Goal: Transaction & Acquisition: Purchase product/service

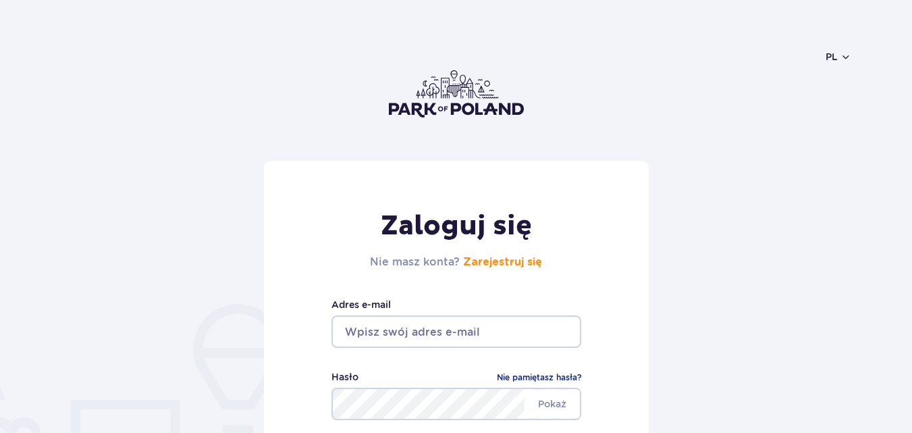
drag, startPoint x: 0, startPoint y: 0, endPoint x: 441, endPoint y: 336, distance: 554.2
click at [441, 336] on input "email" at bounding box center [456, 331] width 250 height 32
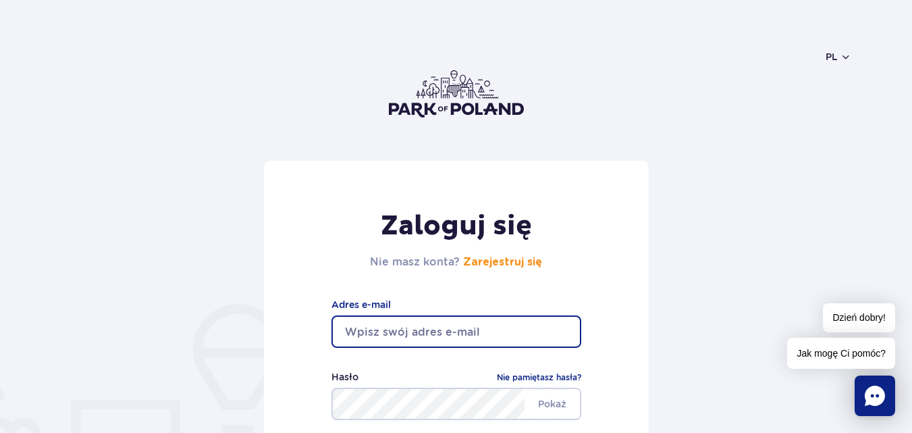
type input "adam_kruszynski@wp.pl"
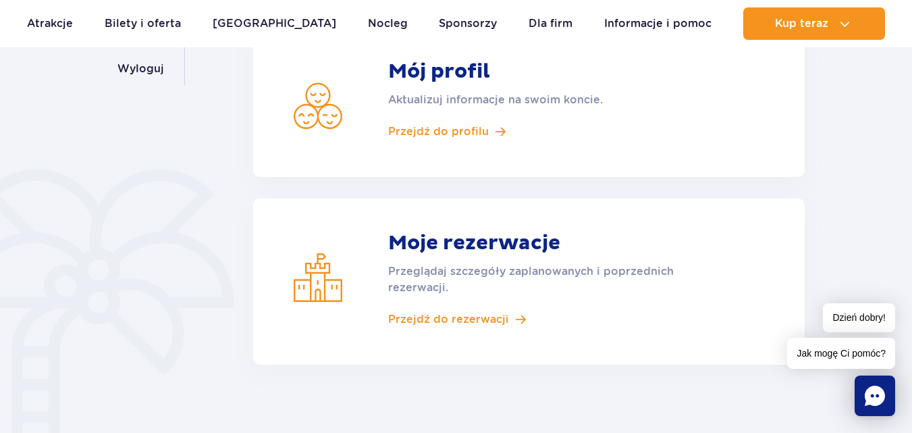
scroll to position [270, 0]
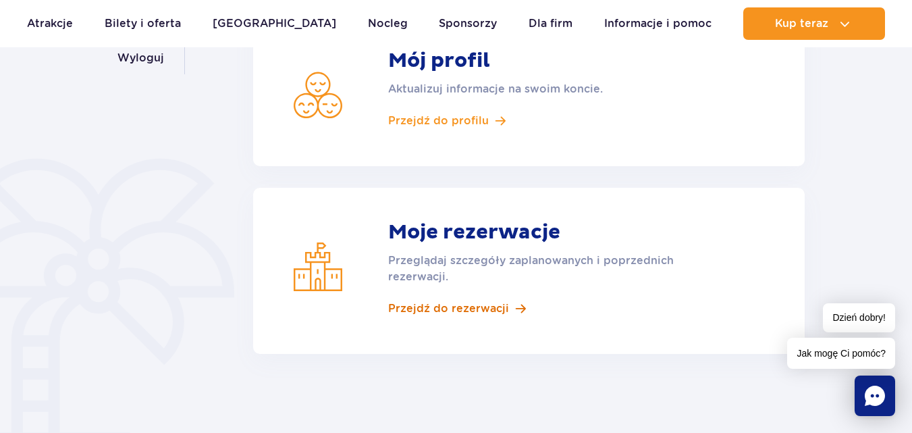
click at [455, 308] on span "Przejdź do rezerwacji" at bounding box center [448, 308] width 121 height 15
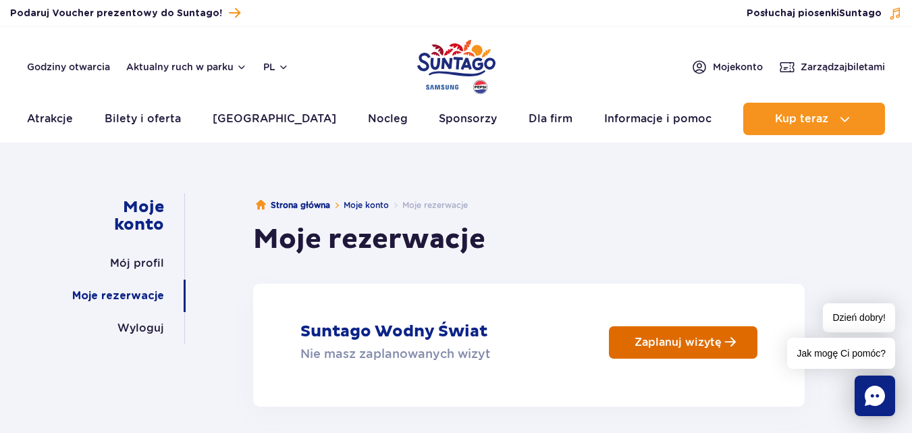
click at [698, 345] on p "Zaplanuj wizytę" at bounding box center [677, 341] width 87 height 13
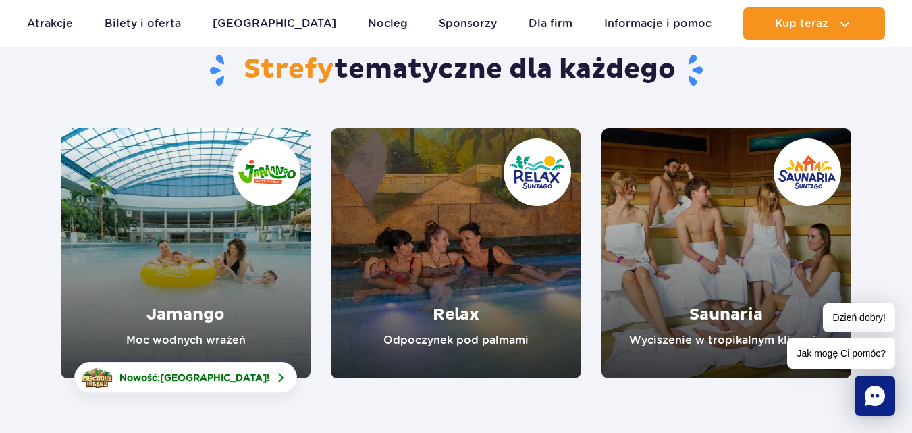
scroll to position [135, 0]
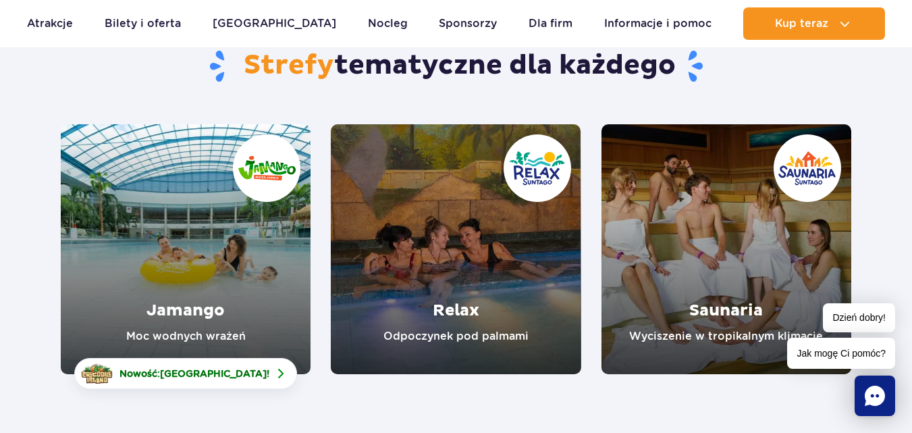
click at [479, 275] on link "Relax" at bounding box center [456, 249] width 250 height 250
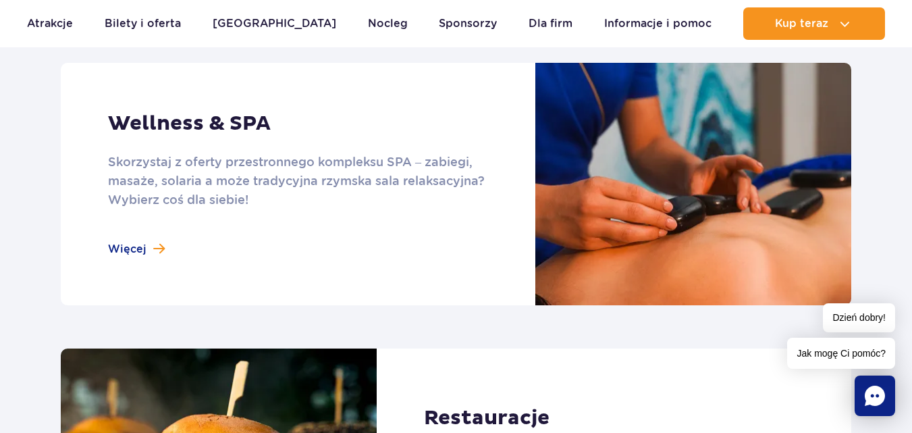
scroll to position [1215, 0]
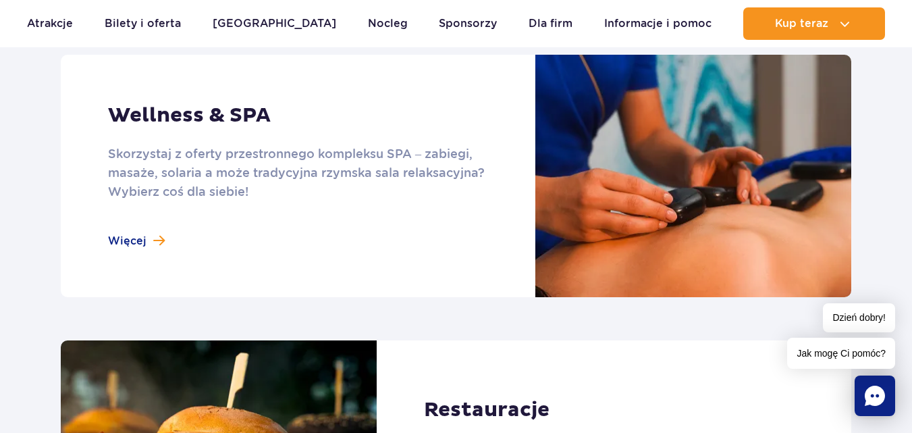
click at [142, 240] on link at bounding box center [456, 176] width 790 height 242
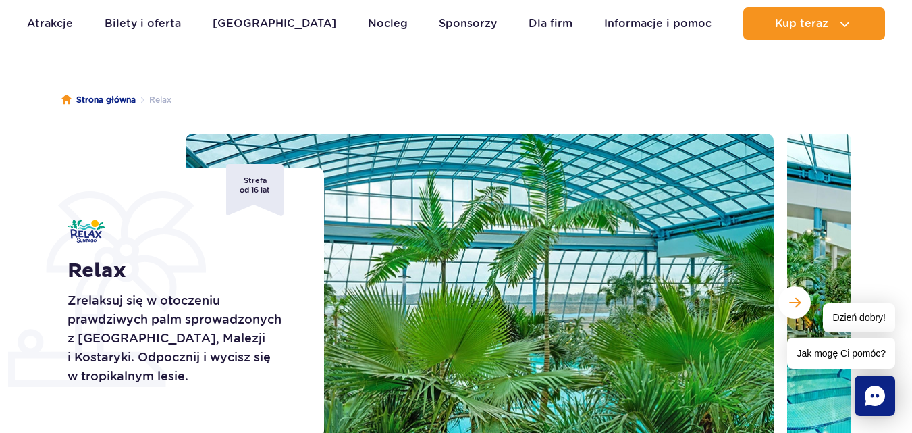
scroll to position [0, 0]
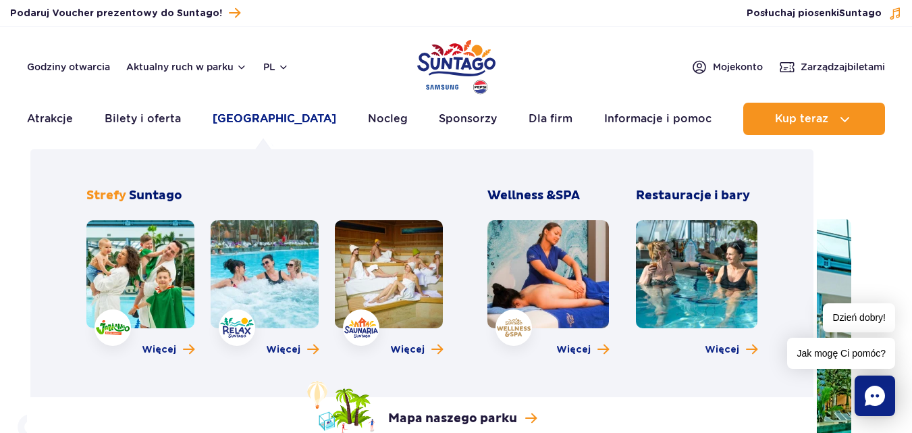
click at [277, 117] on link "Poznaj park" at bounding box center [275, 119] width 124 height 32
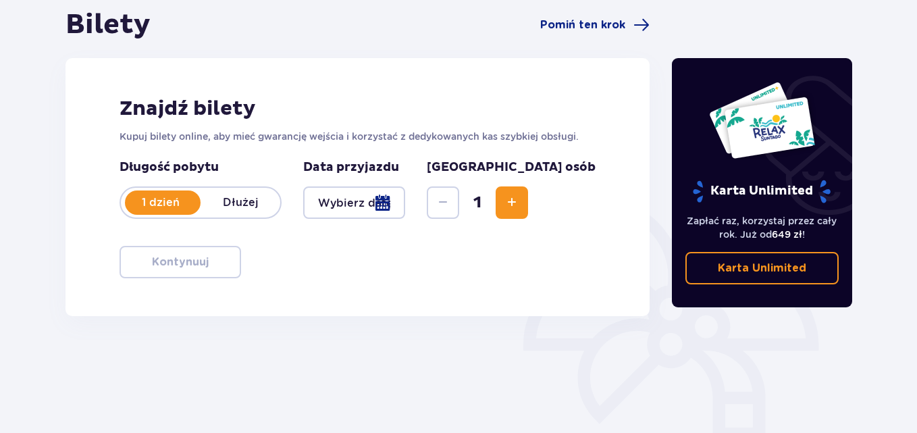
scroll to position [202, 0]
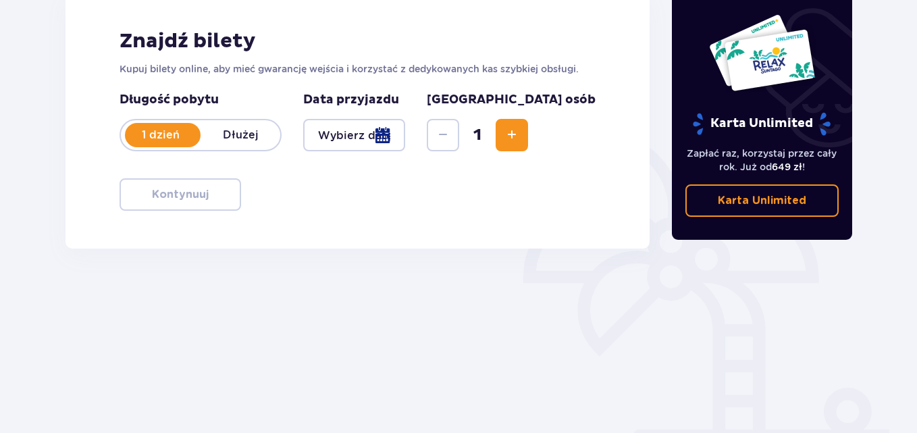
click at [405, 134] on div at bounding box center [354, 135] width 102 height 32
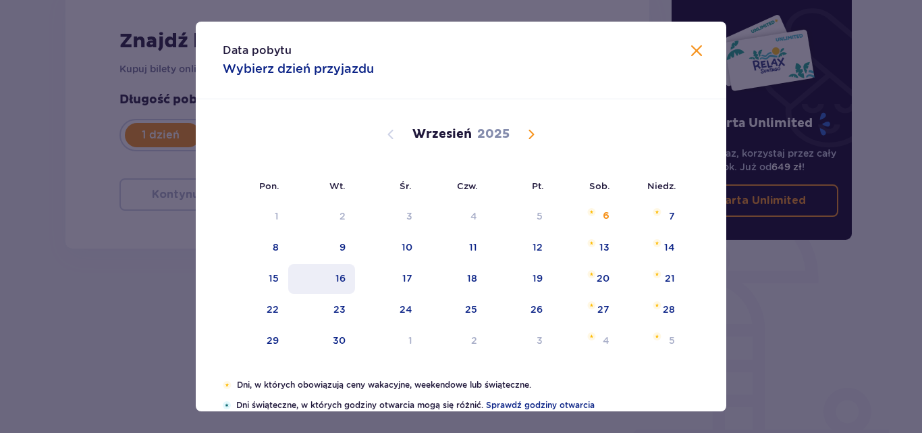
click at [342, 279] on div "16" at bounding box center [340, 277] width 10 height 13
type input "16.09.25"
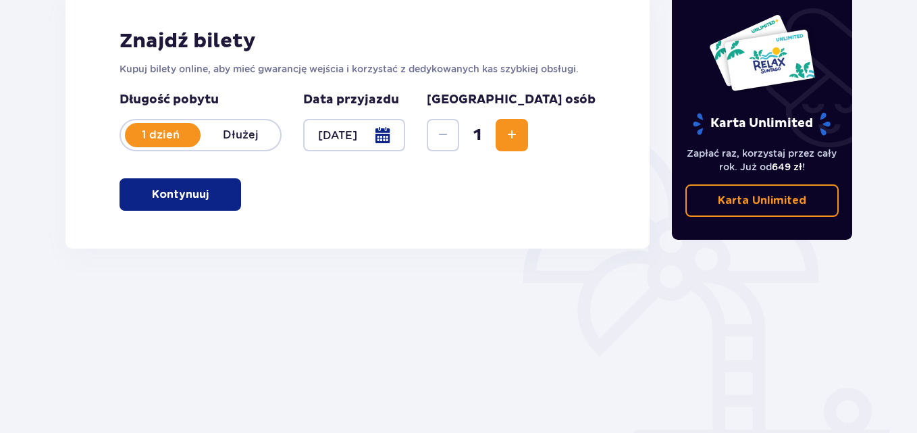
click at [520, 138] on span "Increase" at bounding box center [511, 135] width 16 height 16
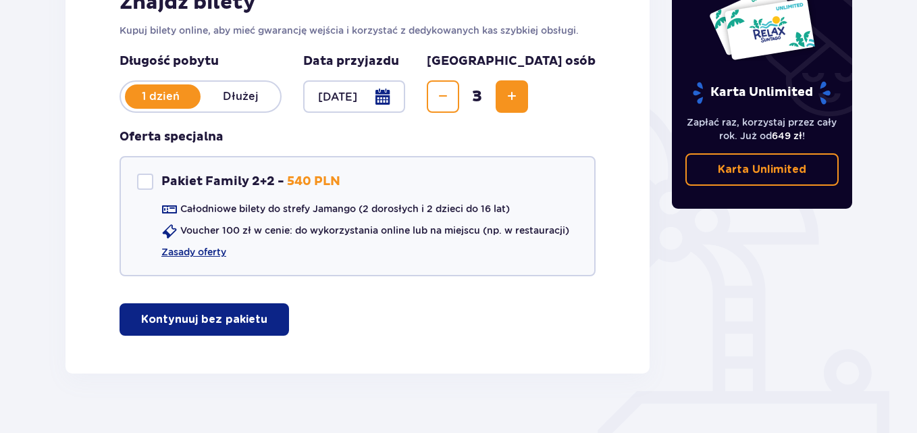
scroll to position [263, 0]
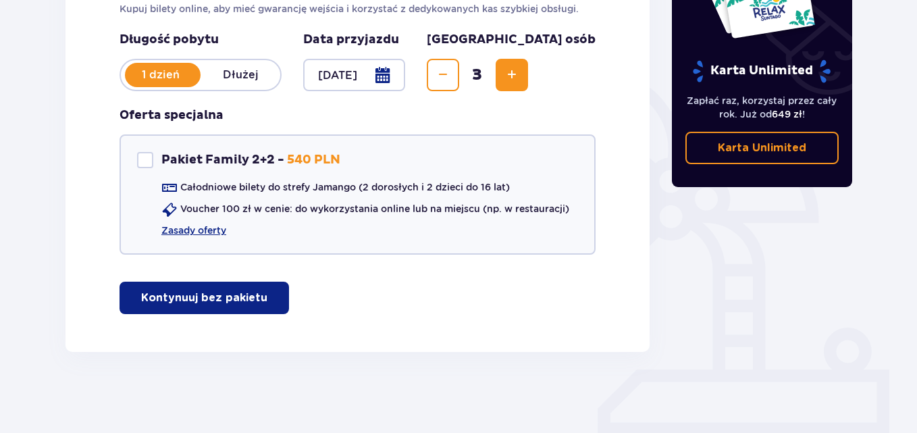
click at [234, 302] on p "Kontynuuj bez pakietu" at bounding box center [204, 297] width 126 height 15
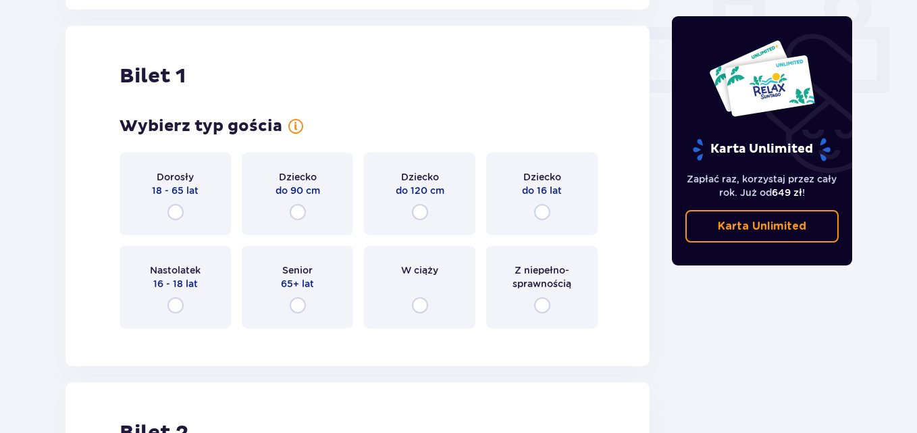
scroll to position [614, 0]
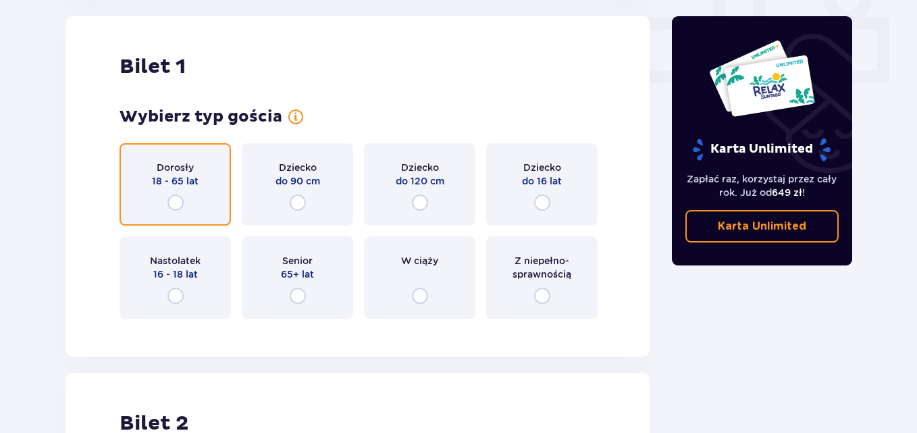
click at [175, 207] on input "radio" at bounding box center [175, 202] width 16 height 16
radio input "true"
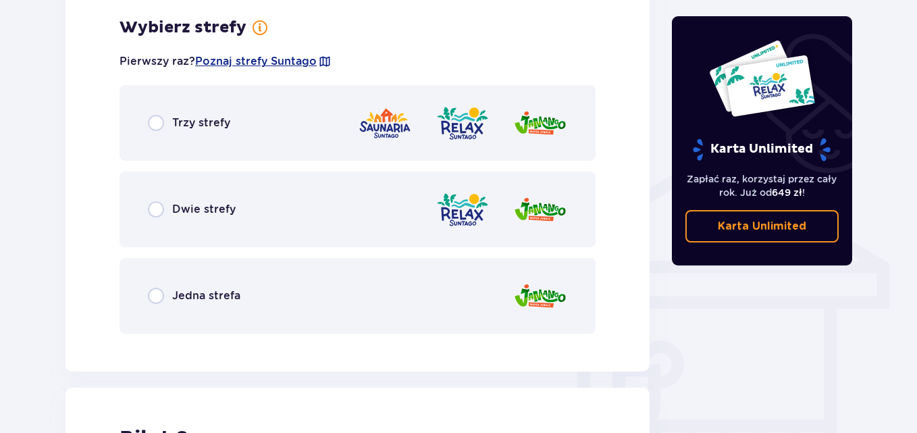
scroll to position [944, 0]
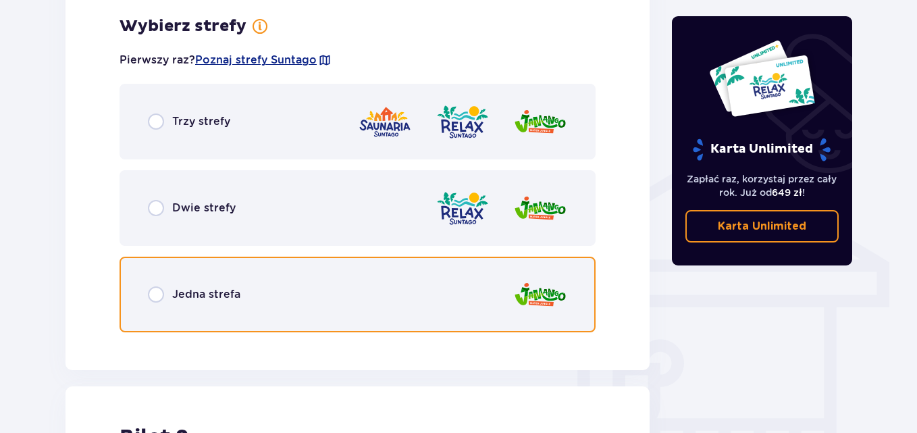
click at [158, 295] on input "radio" at bounding box center [156, 294] width 16 height 16
radio input "true"
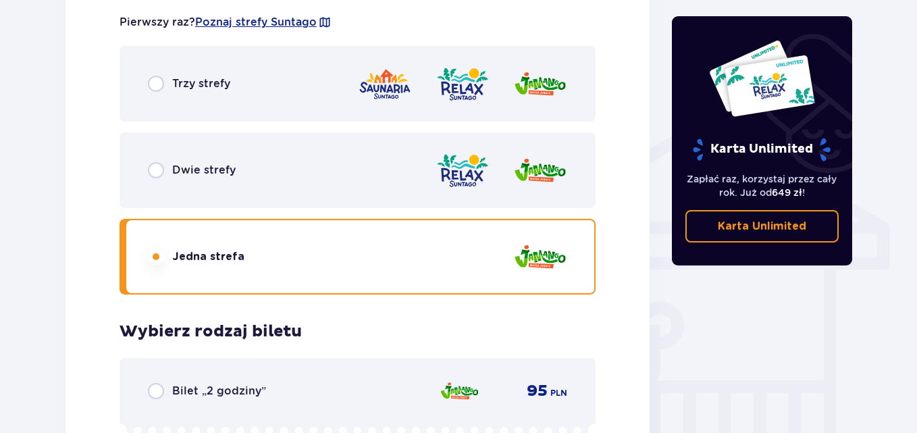
scroll to position [949, 0]
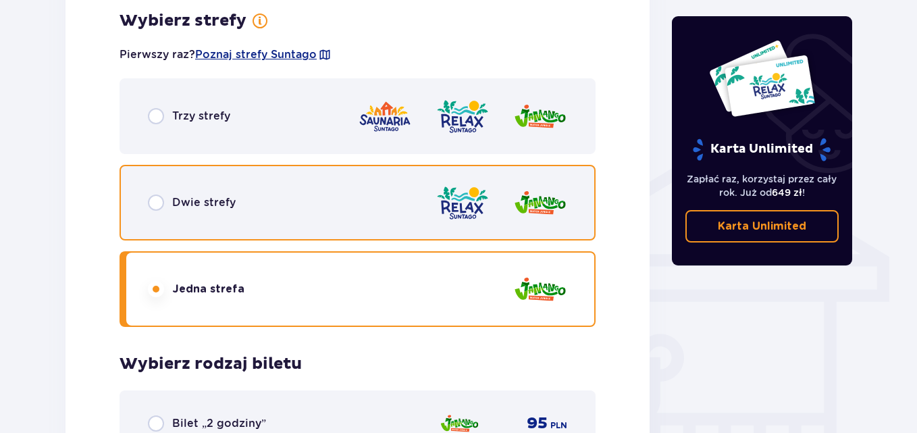
click at [158, 204] on input "radio" at bounding box center [156, 202] width 16 height 16
radio input "true"
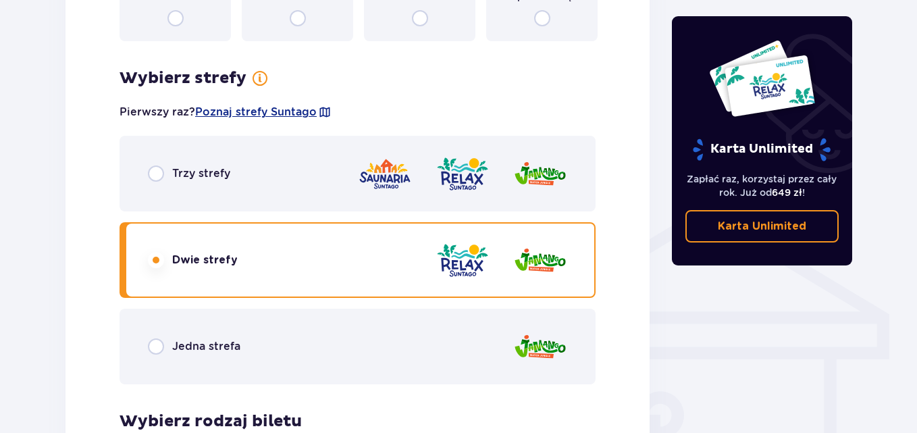
scroll to position [881, 0]
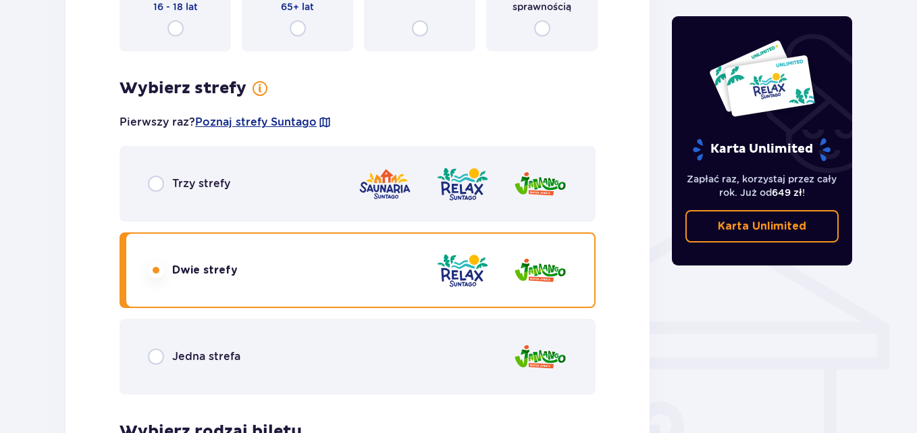
click at [192, 355] on p "Jedna strefa" at bounding box center [206, 356] width 68 height 15
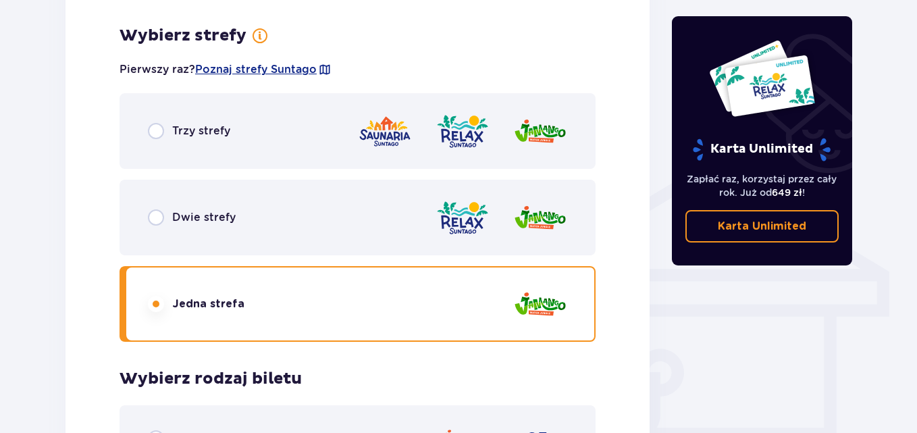
scroll to position [746, 0]
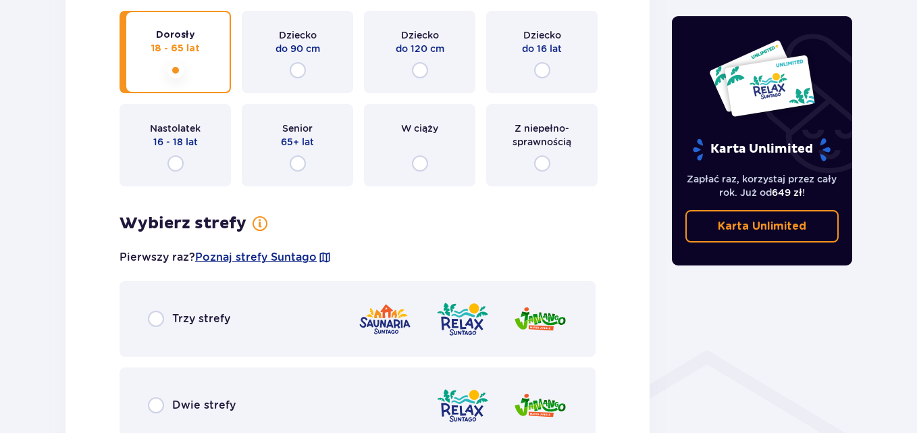
click at [183, 318] on p "Trzy strefy" at bounding box center [201, 318] width 58 height 15
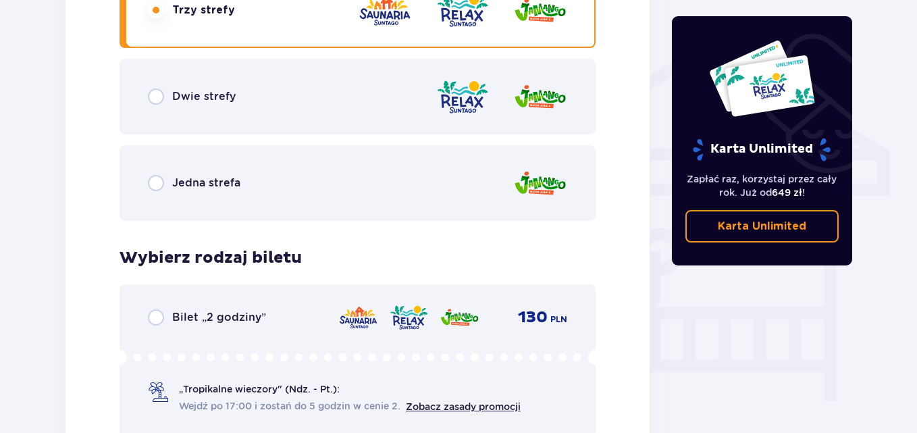
scroll to position [1016, 0]
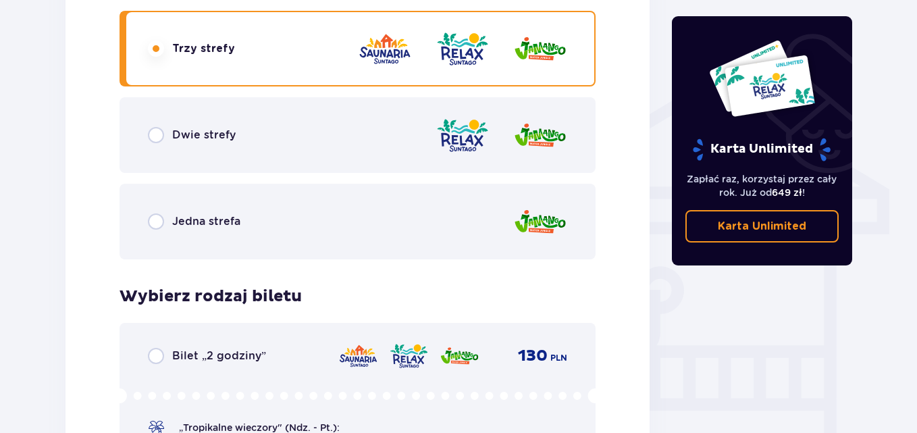
click at [171, 219] on div "Jedna strefa" at bounding box center [194, 221] width 92 height 16
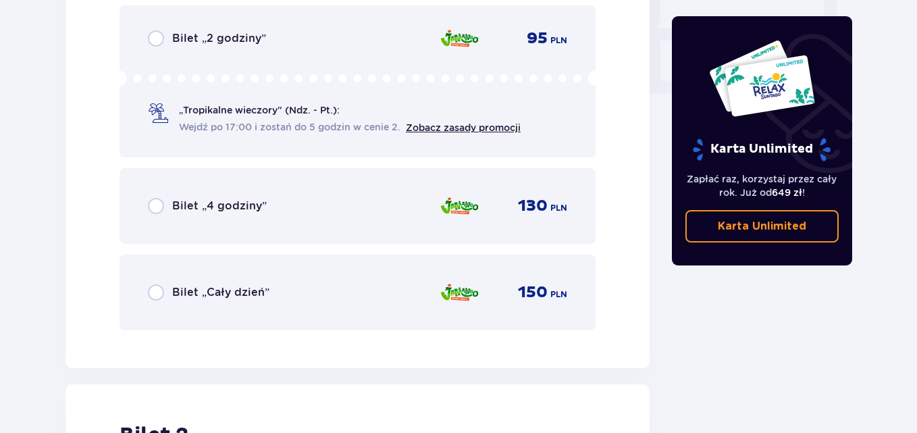
scroll to position [1354, 0]
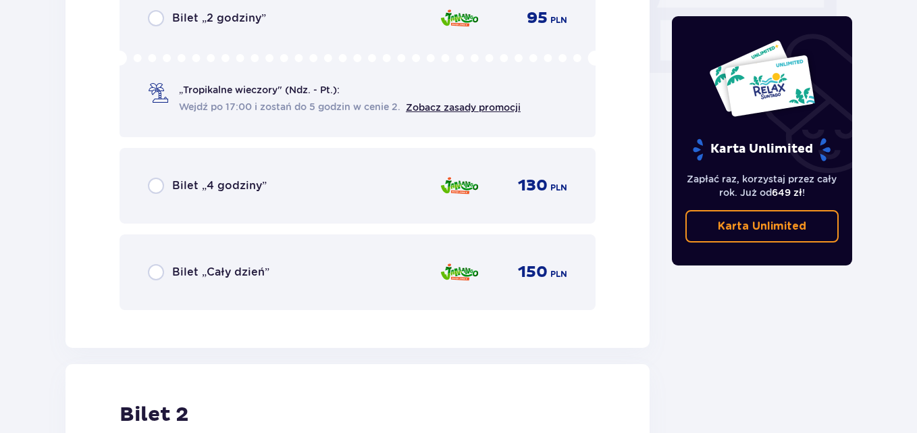
drag, startPoint x: 173, startPoint y: 271, endPoint x: 294, endPoint y: 302, distance: 125.4
click at [173, 271] on p "Bilet „Cały dzień”" at bounding box center [220, 272] width 97 height 15
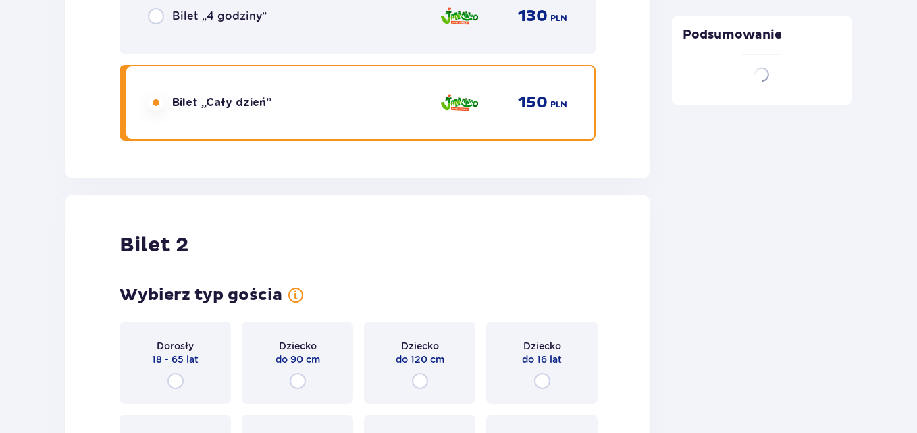
scroll to position [1701, 0]
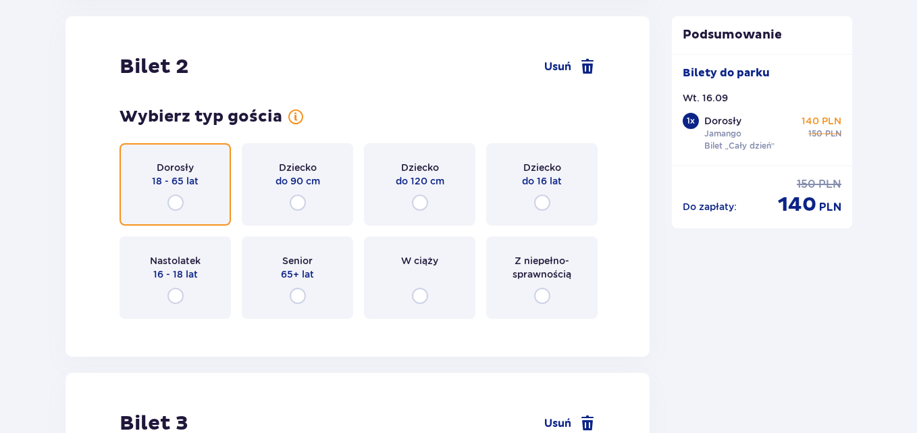
click at [182, 204] on input "radio" at bounding box center [175, 202] width 16 height 16
radio input "true"
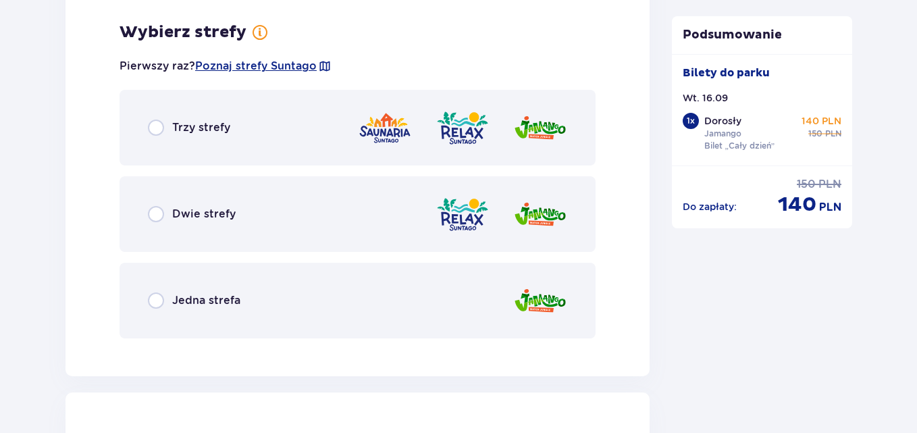
scroll to position [2031, 0]
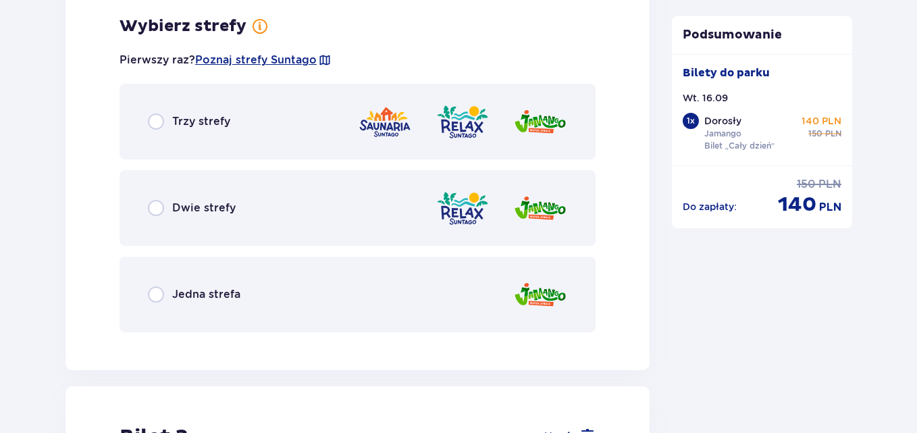
click at [196, 290] on p "Jedna strefa" at bounding box center [206, 294] width 68 height 15
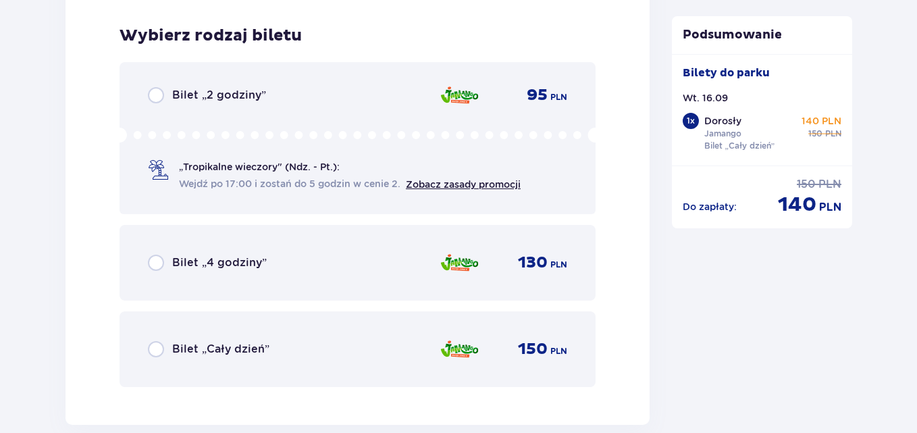
scroll to position [2374, 0]
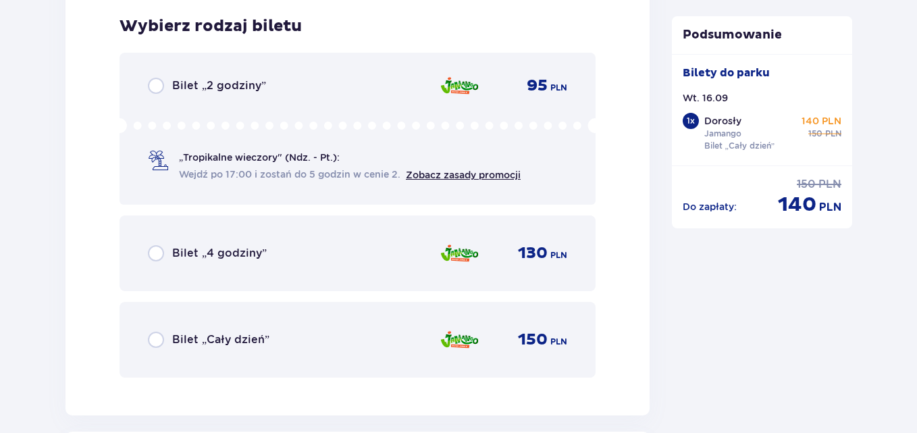
click at [219, 339] on p "Bilet „Cały dzień”" at bounding box center [220, 339] width 97 height 15
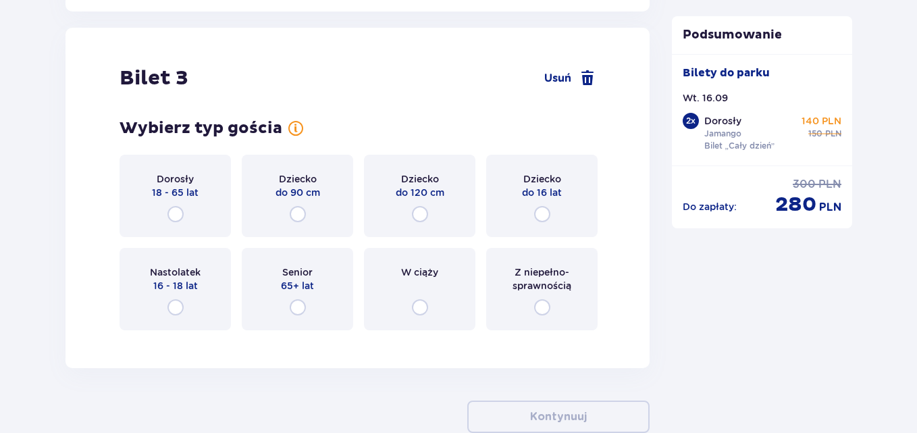
scroll to position [2789, 0]
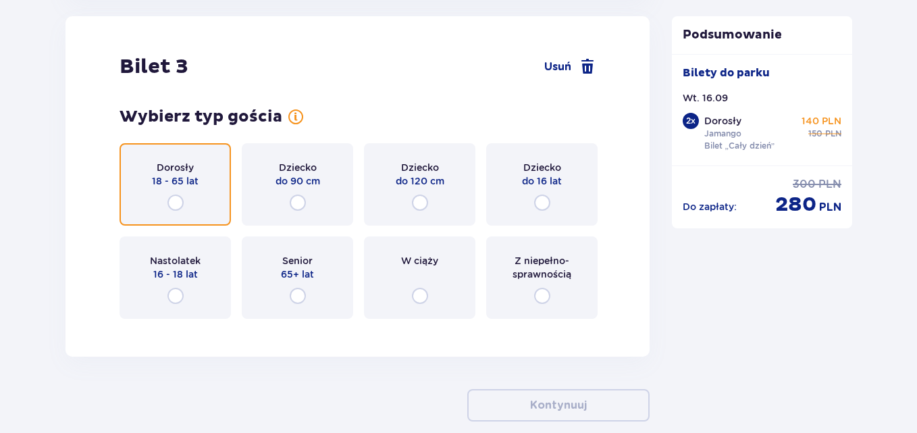
click at [177, 199] on input "radio" at bounding box center [175, 202] width 16 height 16
radio input "true"
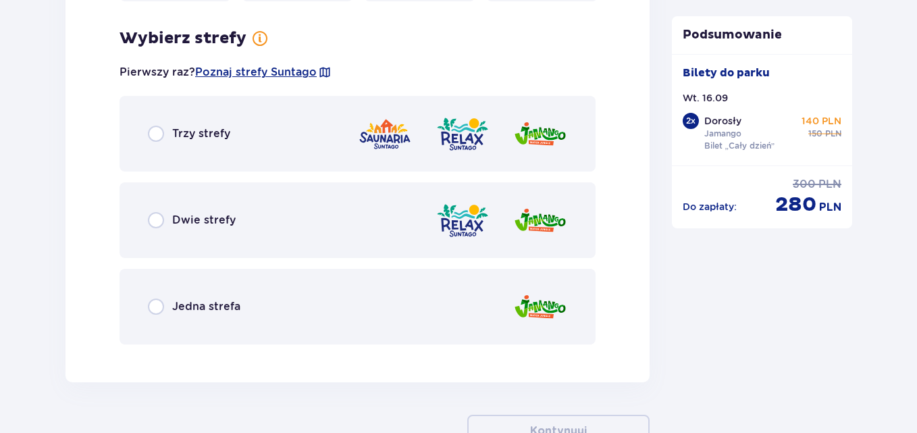
scroll to position [3118, 0]
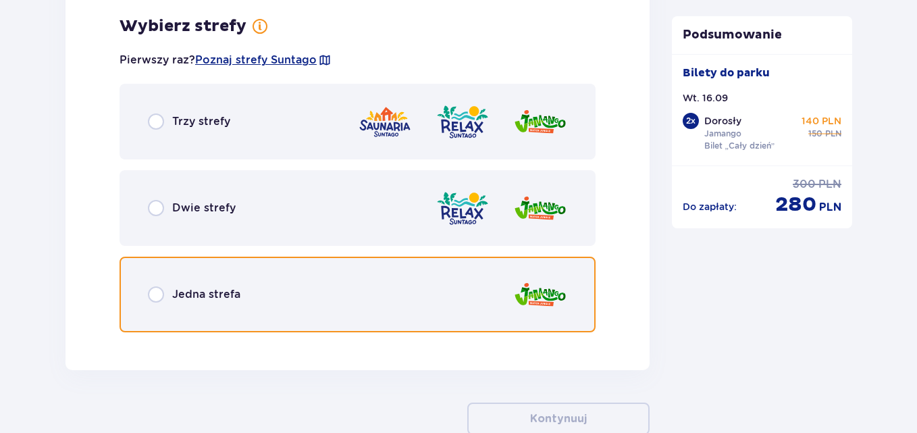
drag, startPoint x: 155, startPoint y: 296, endPoint x: 218, endPoint y: 304, distance: 64.0
click at [155, 296] on input "radio" at bounding box center [156, 294] width 16 height 16
radio input "true"
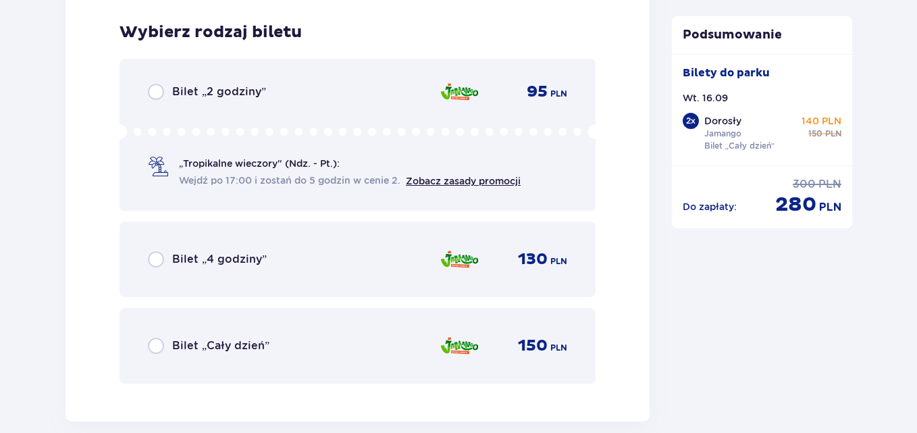
scroll to position [3461, 0]
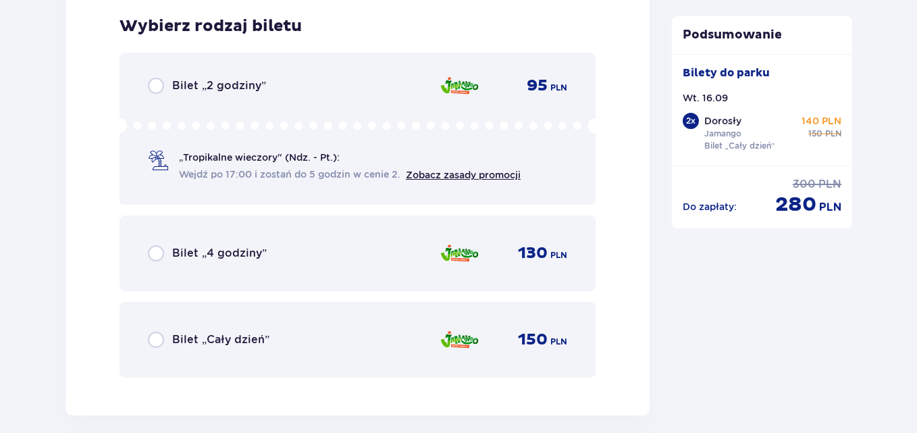
click at [192, 339] on p "Bilet „Cały dzień”" at bounding box center [220, 339] width 97 height 15
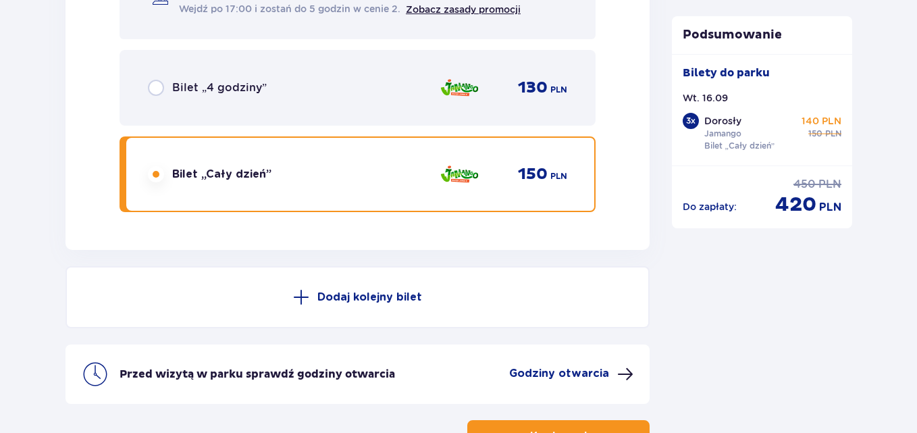
scroll to position [3727, 0]
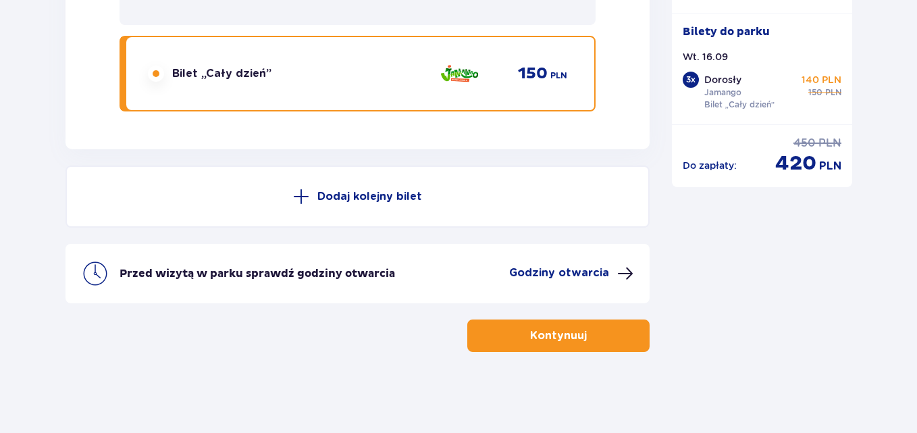
click at [576, 338] on button "Kontynuuj" at bounding box center [558, 335] width 182 height 32
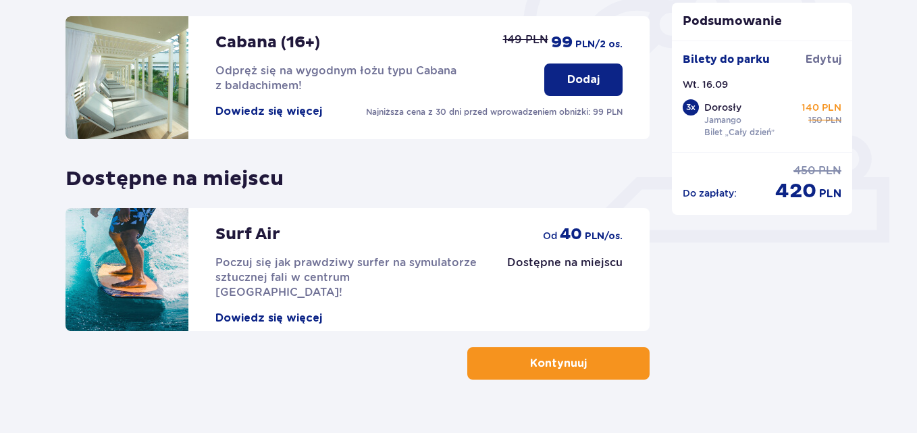
scroll to position [483, 0]
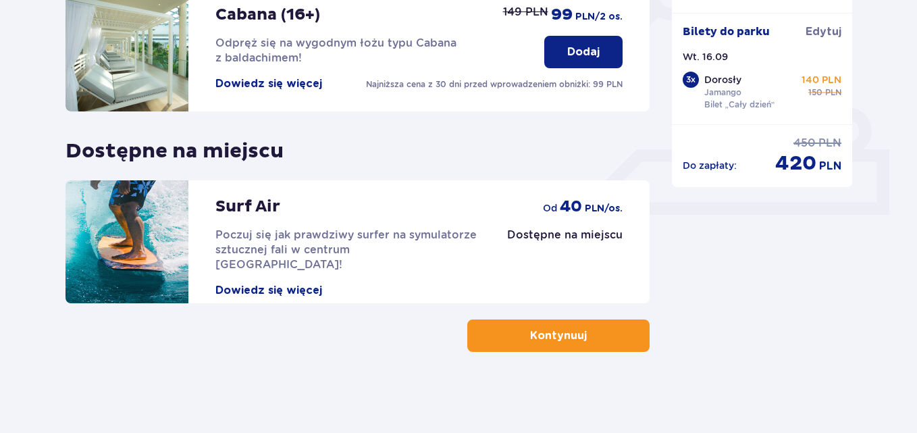
click at [576, 336] on button "Kontynuuj" at bounding box center [558, 335] width 182 height 32
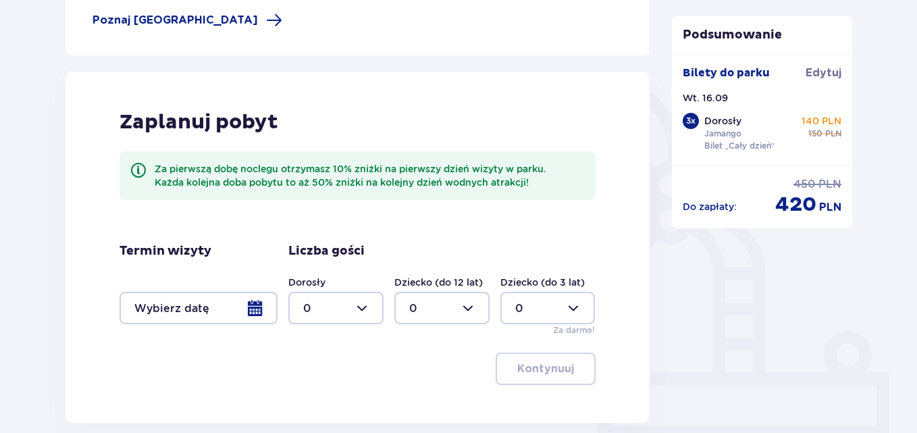
scroll to position [379, 0]
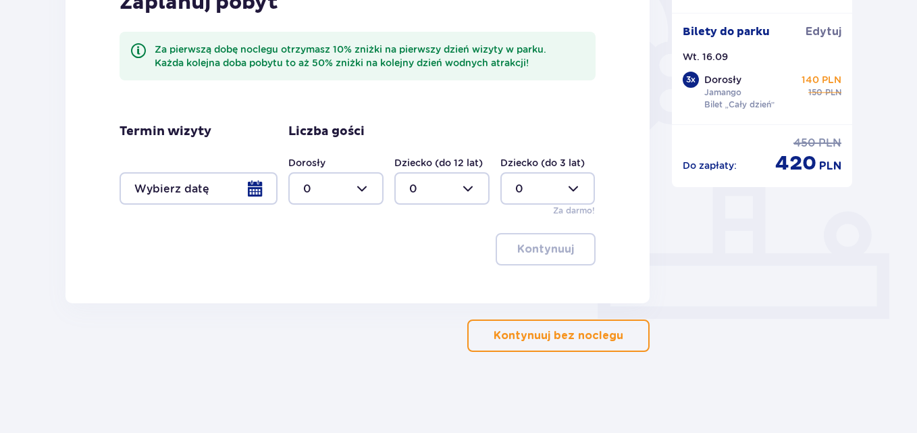
click at [565, 343] on p "Kontynuuj bez noclegu" at bounding box center [558, 335] width 130 height 15
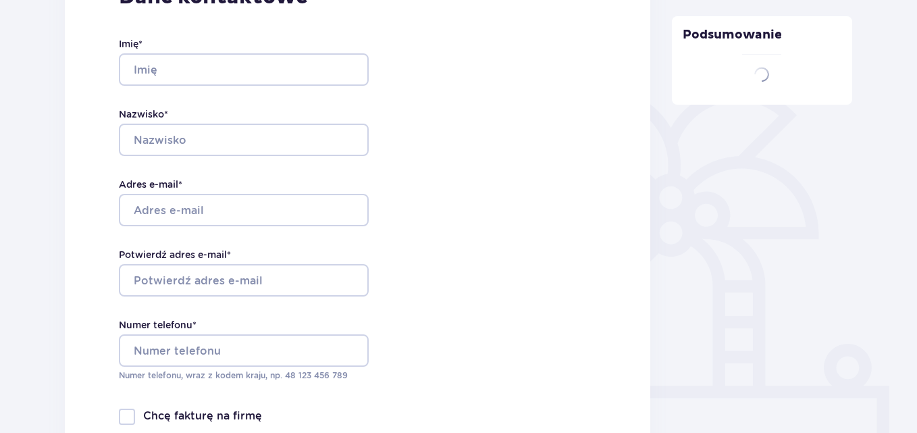
type input "Adam"
type input "Kruszyński"
type input "[PERSON_NAME][EMAIL_ADDRESS][DOMAIN_NAME]"
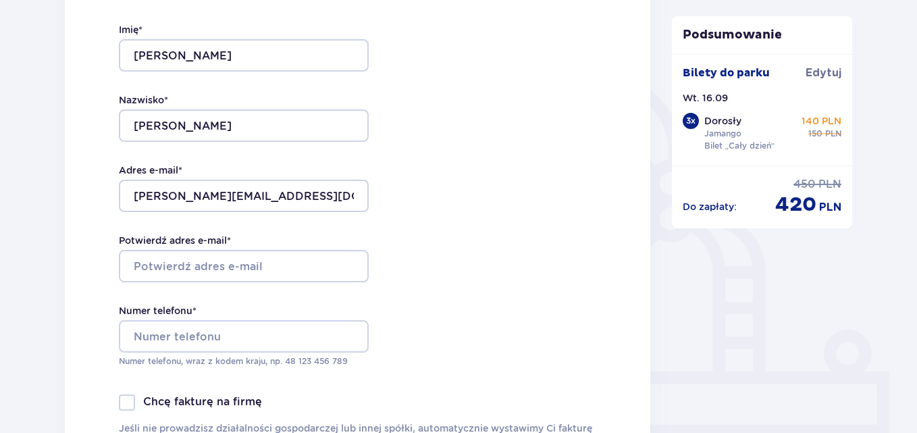
scroll to position [270, 0]
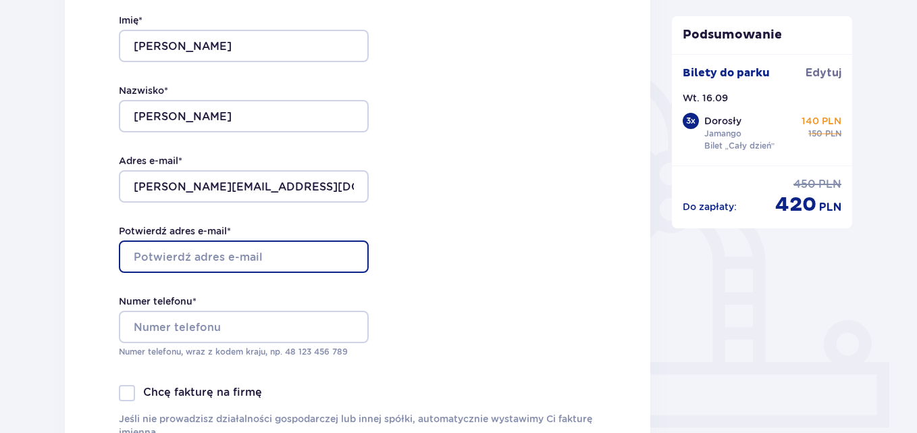
click at [271, 254] on input "Potwierdź adres e-mail *" at bounding box center [244, 256] width 250 height 32
type input "[PERSON_NAME][EMAIL_ADDRESS][DOMAIN_NAME]"
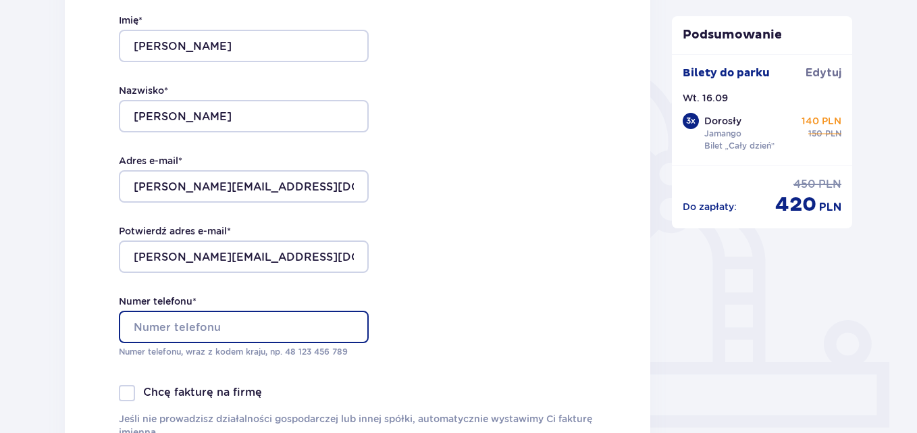
click at [234, 331] on input "Numer telefonu *" at bounding box center [244, 326] width 250 height 32
type input "48515094827"
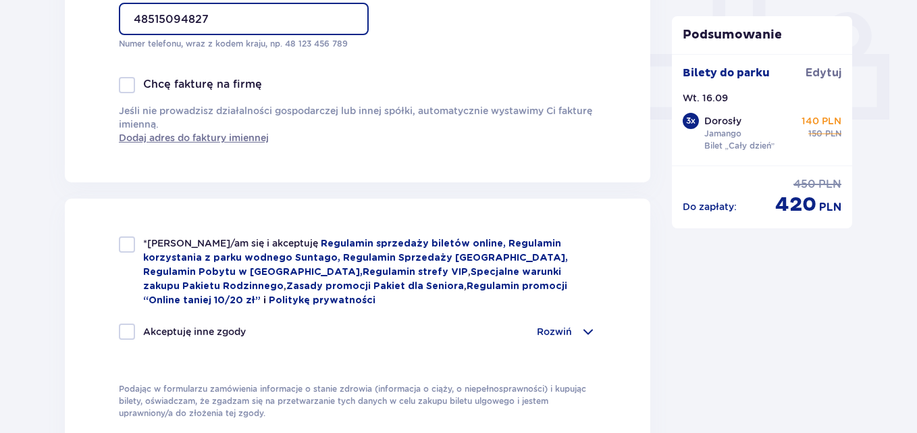
scroll to position [607, 0]
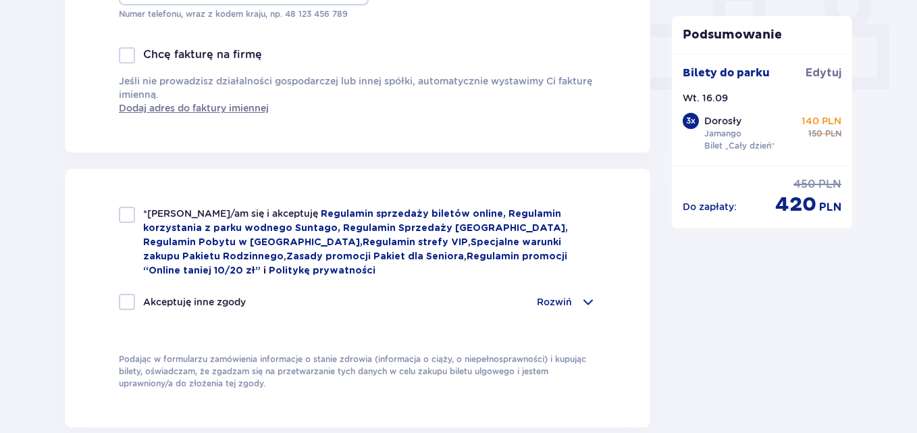
click at [124, 217] on div at bounding box center [127, 215] width 16 height 16
checkbox input "true"
click at [126, 299] on div at bounding box center [127, 302] width 16 height 16
checkbox input "true"
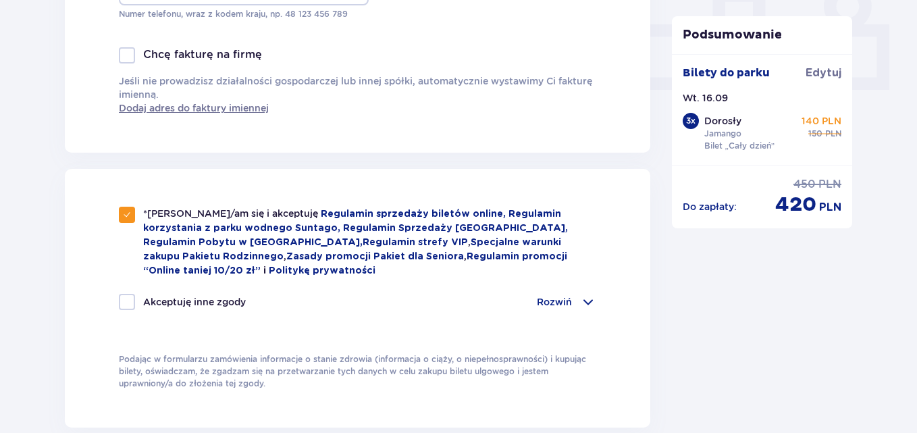
checkbox input "true"
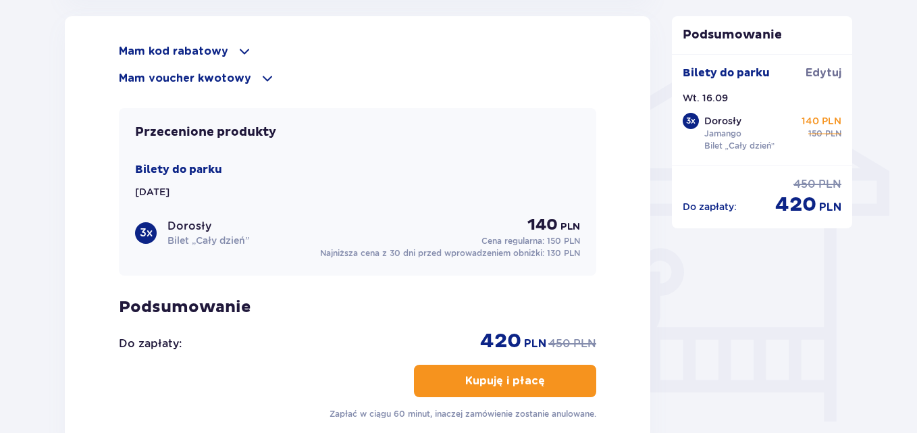
scroll to position [1147, 0]
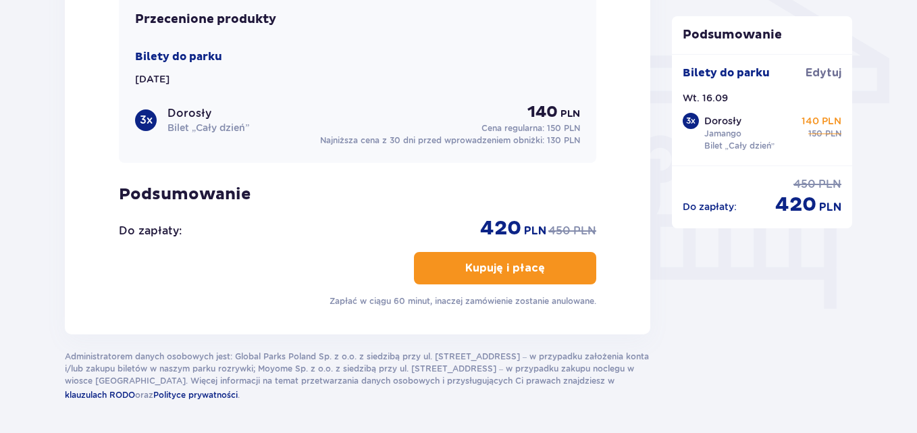
click at [519, 266] on p "Kupuję i płacę" at bounding box center [505, 268] width 80 height 15
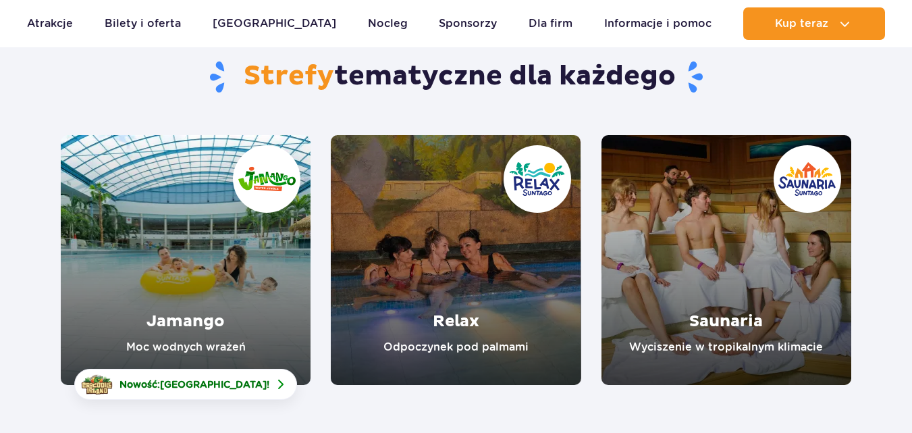
scroll to position [135, 0]
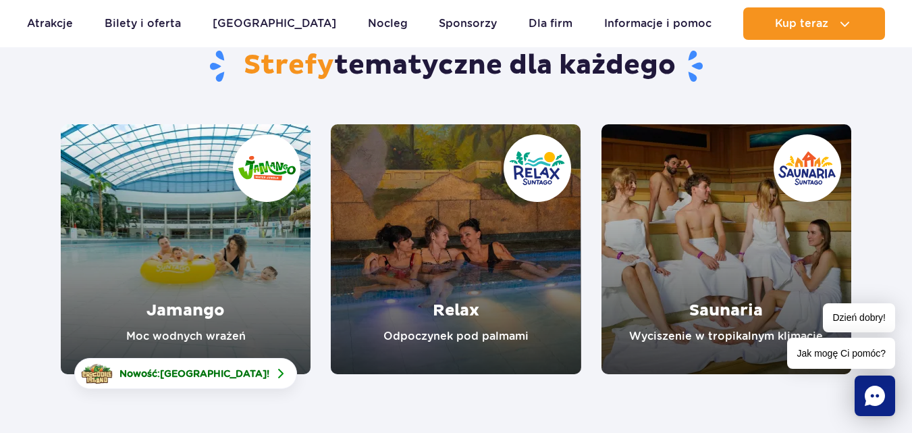
click at [727, 295] on link "Saunaria" at bounding box center [726, 249] width 250 height 250
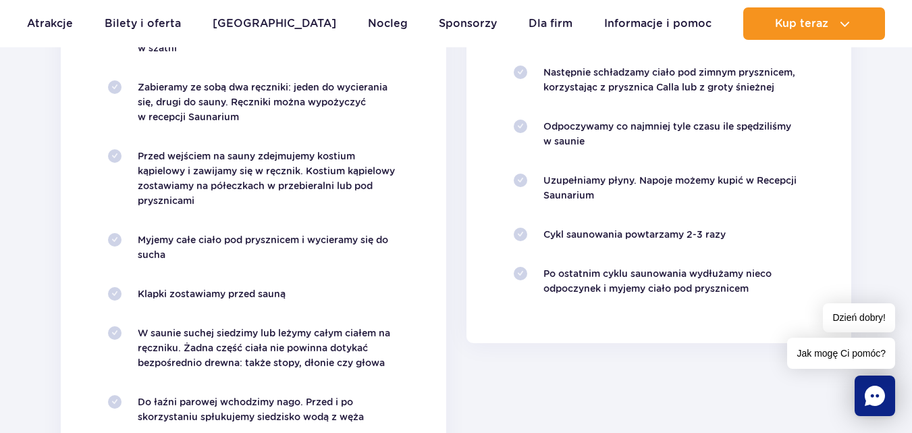
scroll to position [1485, 0]
